Goal: Task Accomplishment & Management: Manage account settings

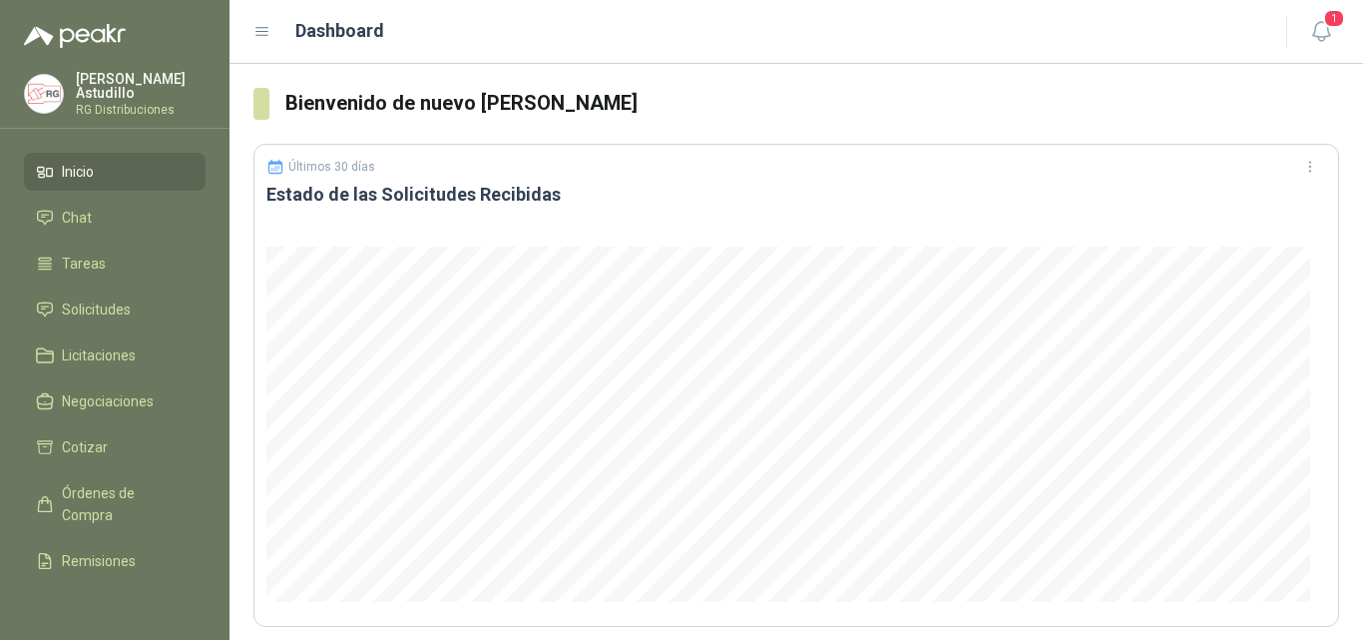
click at [1353, 23] on header "Dashboard 1" at bounding box center [797, 32] width 1134 height 64
click at [1329, 33] on icon "button" at bounding box center [1322, 31] width 25 height 25
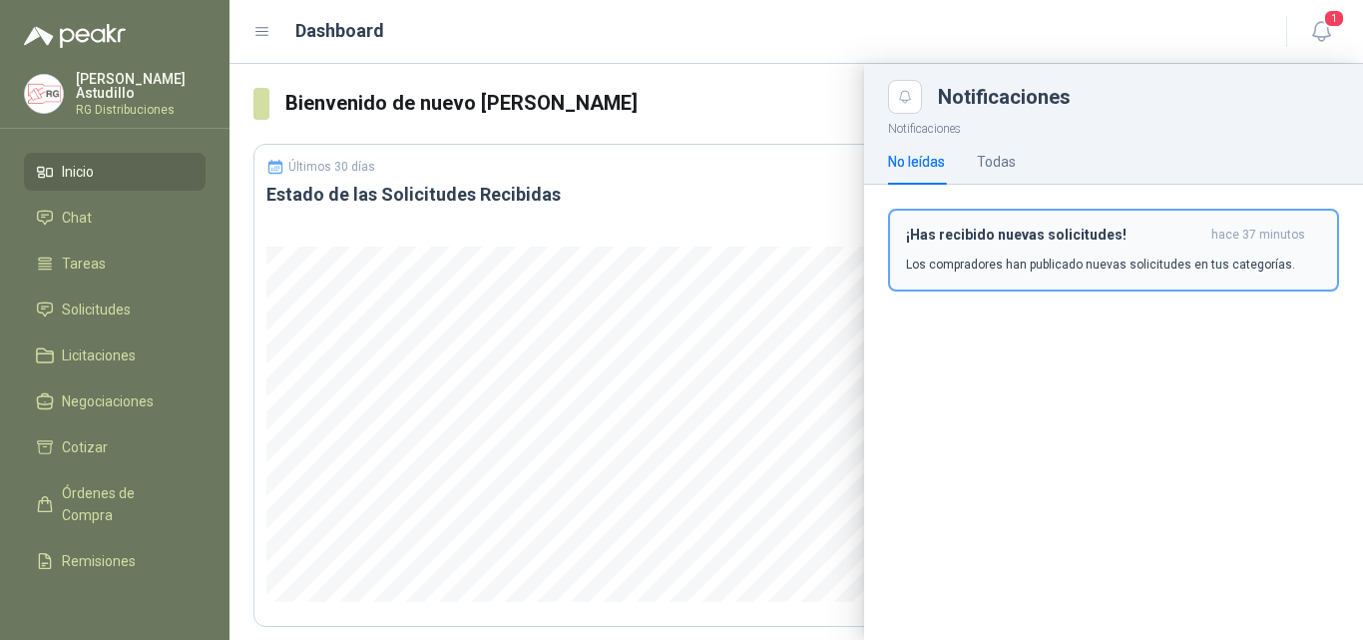
click at [1086, 261] on p "Los compradores han publicado nuevas solicitudes en tus categorías." at bounding box center [1100, 265] width 389 height 18
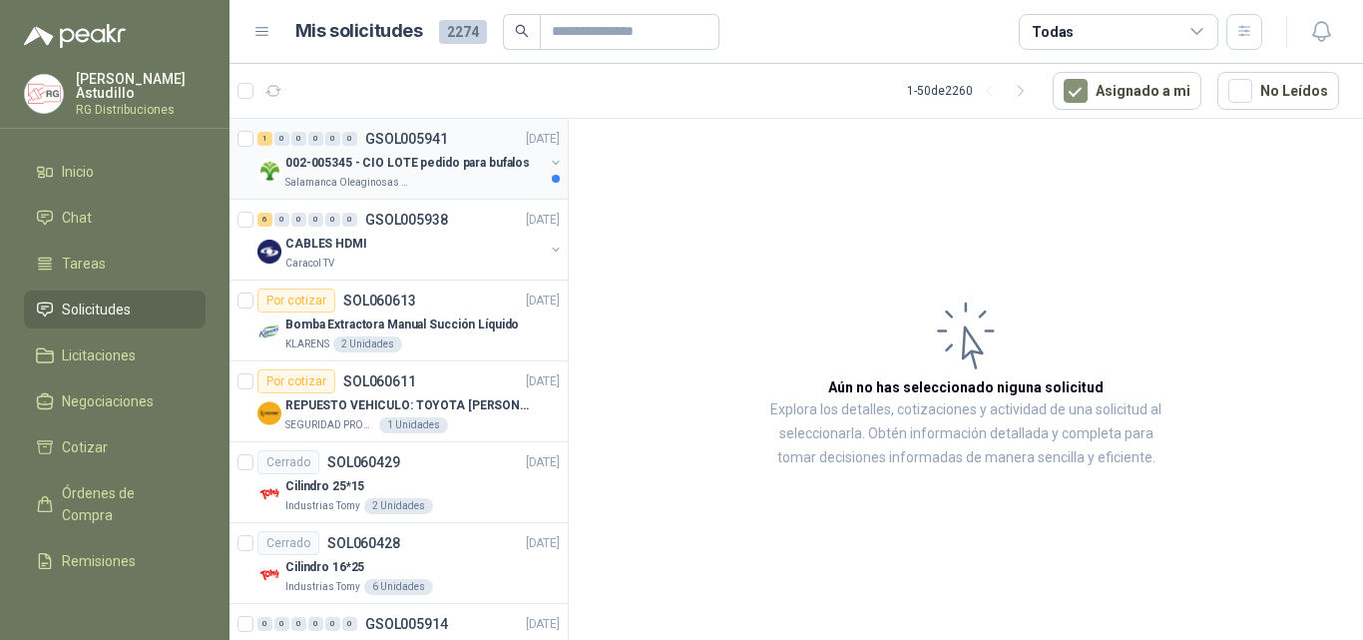
click at [427, 171] on p "002-005345 - CIO LOTE pedido para bufalos" at bounding box center [407, 163] width 245 height 19
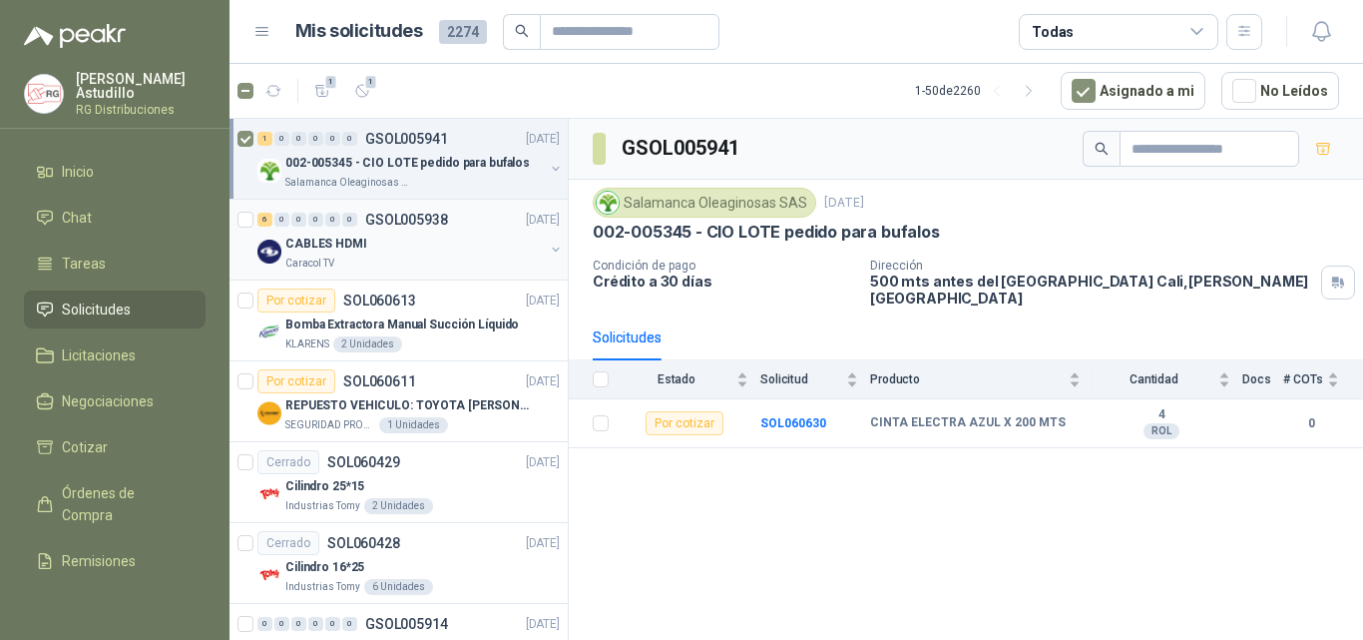
click at [373, 254] on div "CABLES HDMI" at bounding box center [414, 244] width 259 height 24
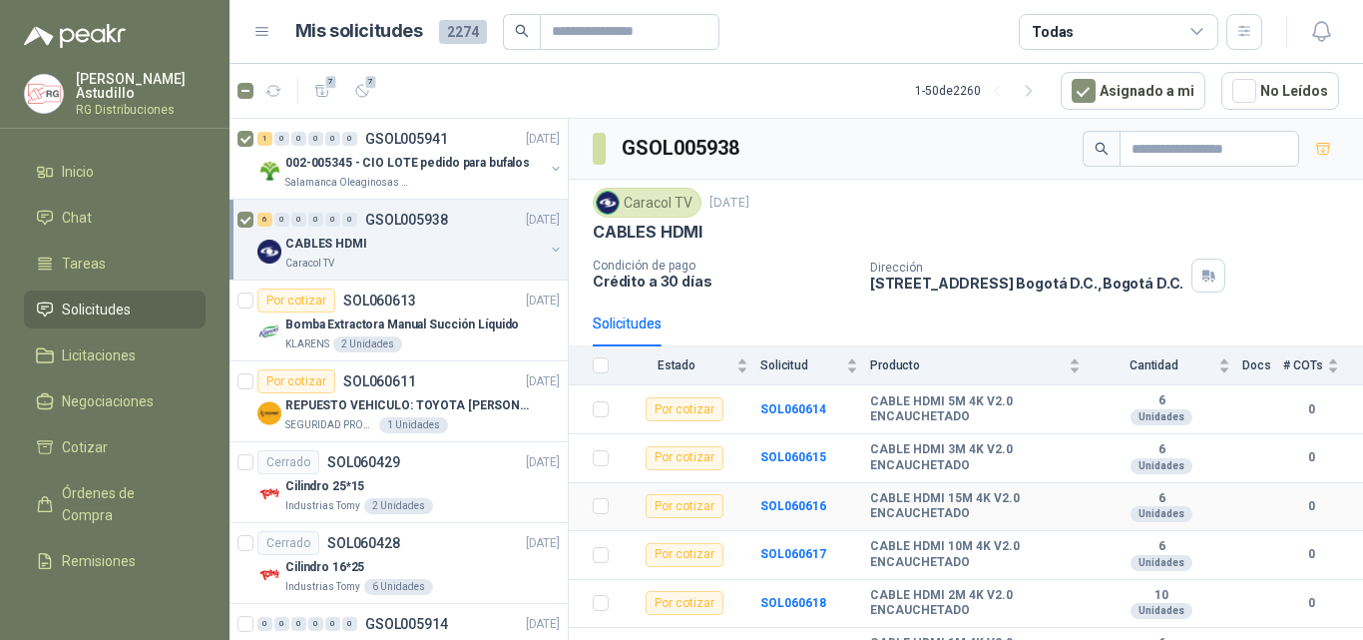
scroll to position [30, 0]
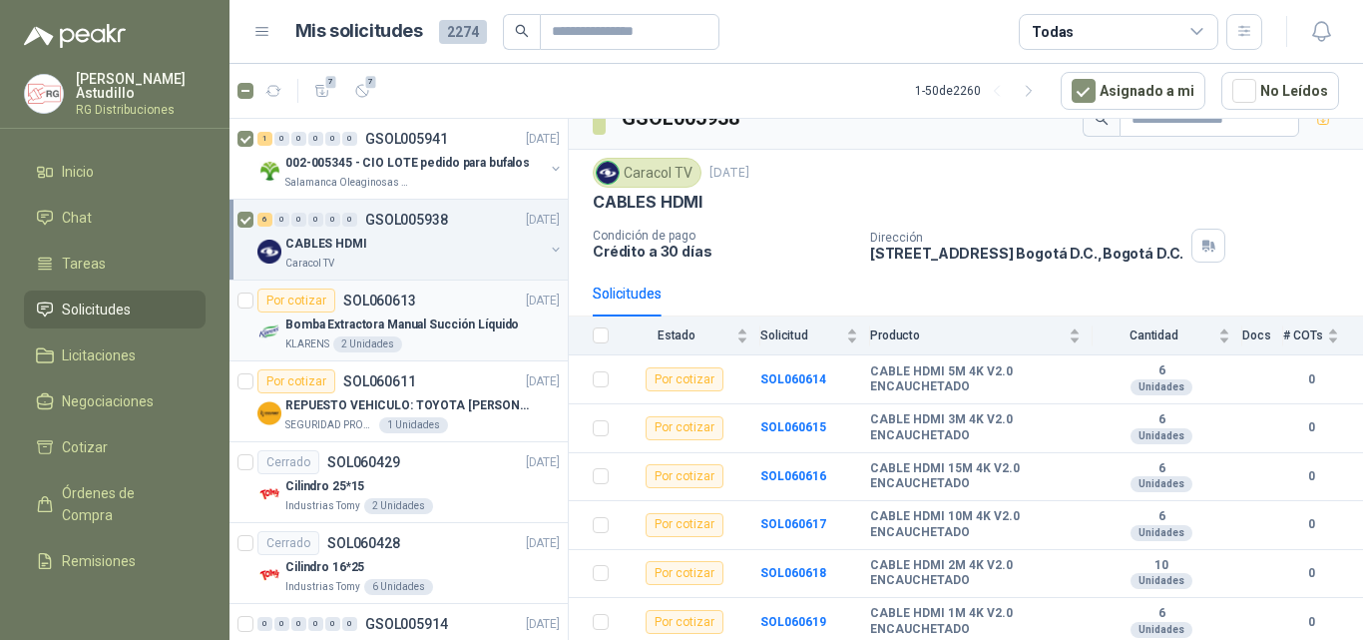
click at [429, 317] on p "Bomba Extractora Manual Succión Líquido" at bounding box center [402, 324] width 234 height 19
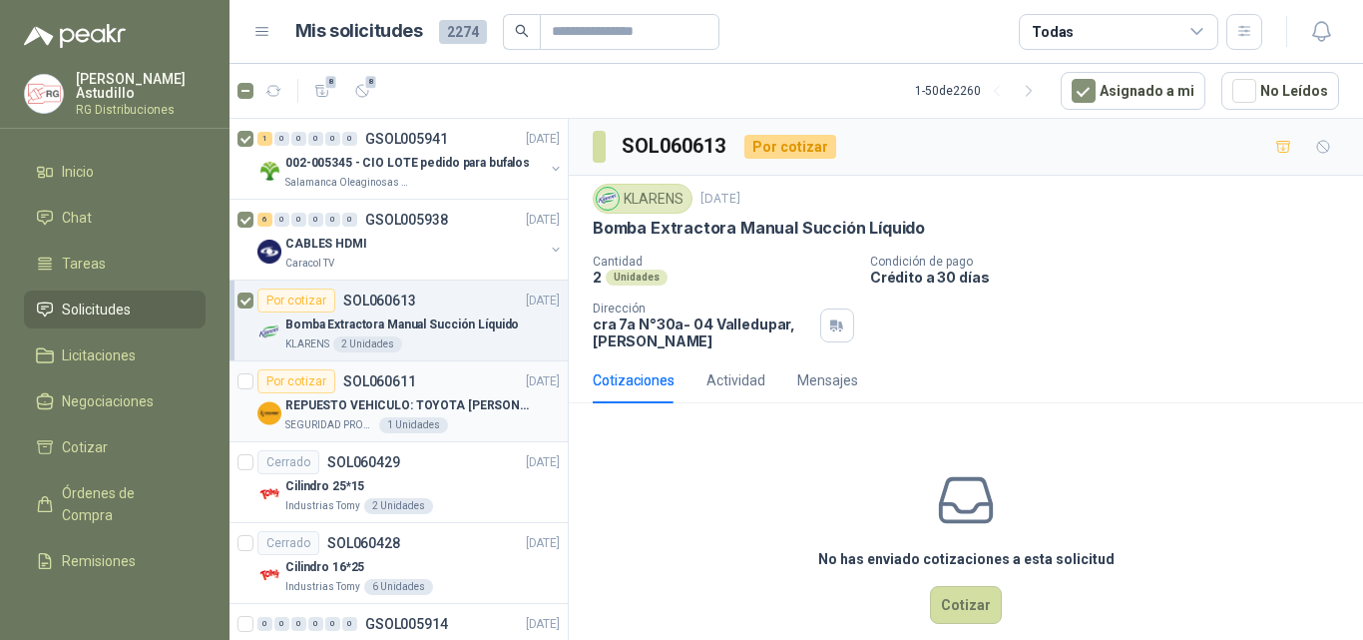
click at [476, 408] on p "REPUESTO VEHICULO: TOYOTA [PERSON_NAME] MODELO 2013, CILINDRAJE 2982" at bounding box center [409, 405] width 249 height 19
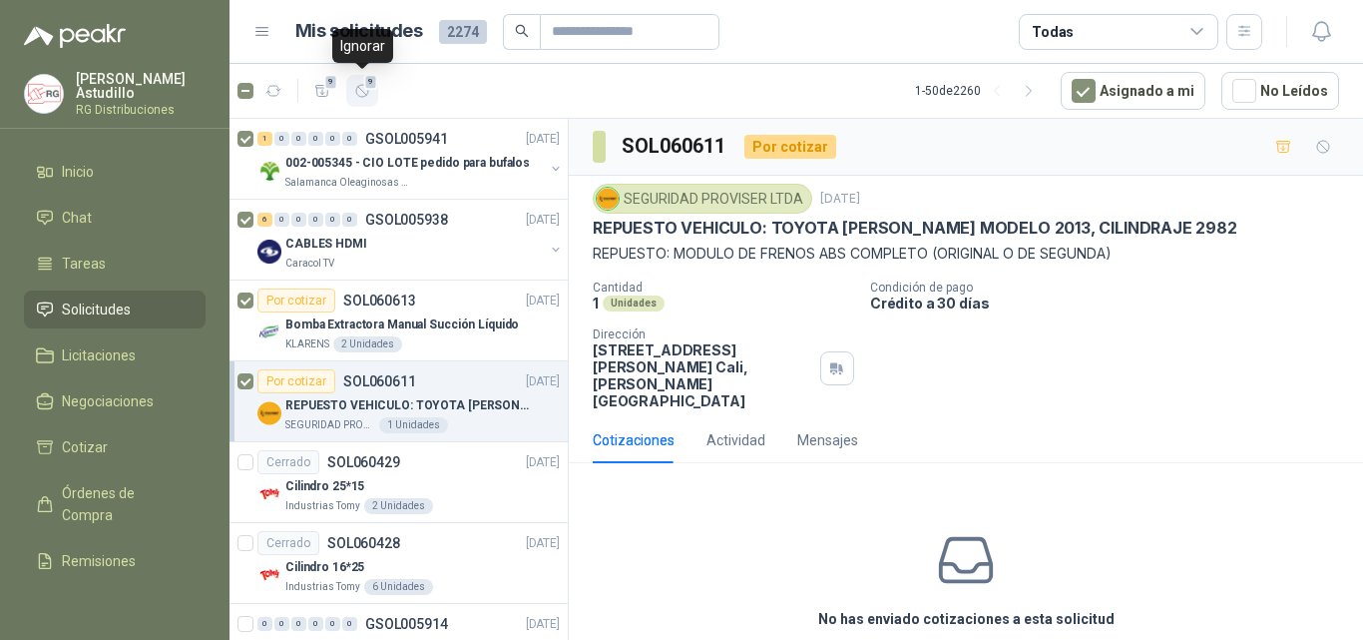
click at [365, 95] on icon "button" at bounding box center [362, 91] width 17 height 17
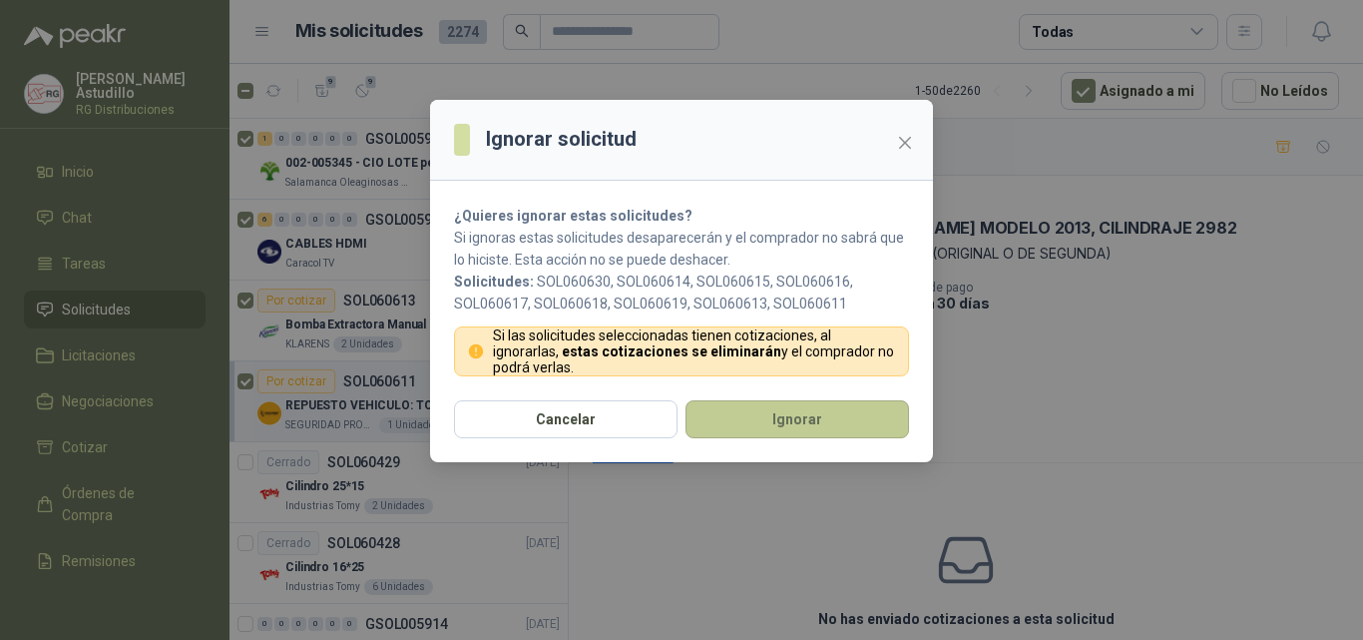
click at [811, 416] on button "Ignorar" at bounding box center [798, 419] width 224 height 38
